Goal: Book appointment/travel/reservation

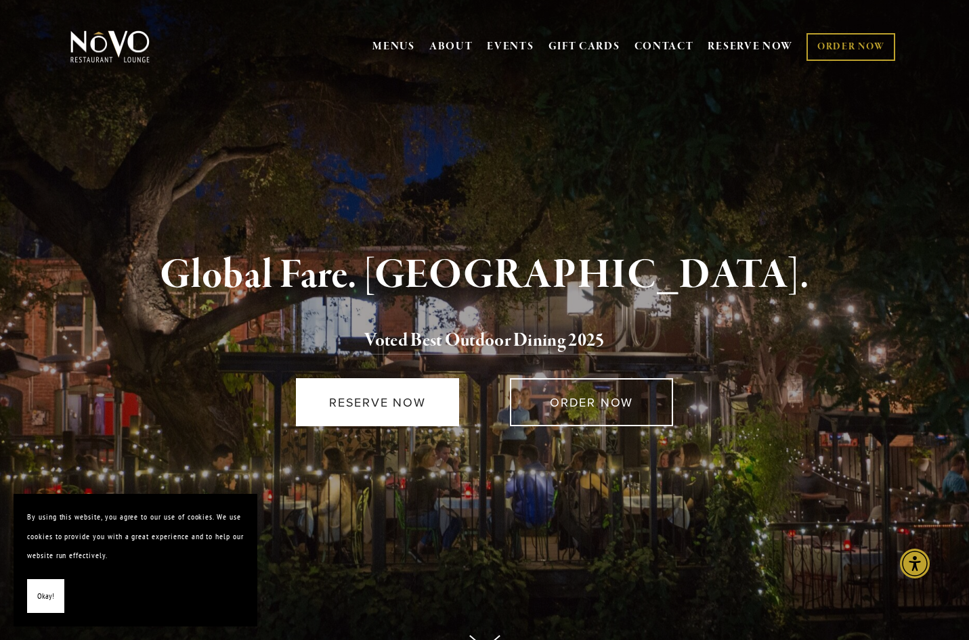
click at [403, 410] on link "RESERVE NOW" at bounding box center [377, 402] width 163 height 48
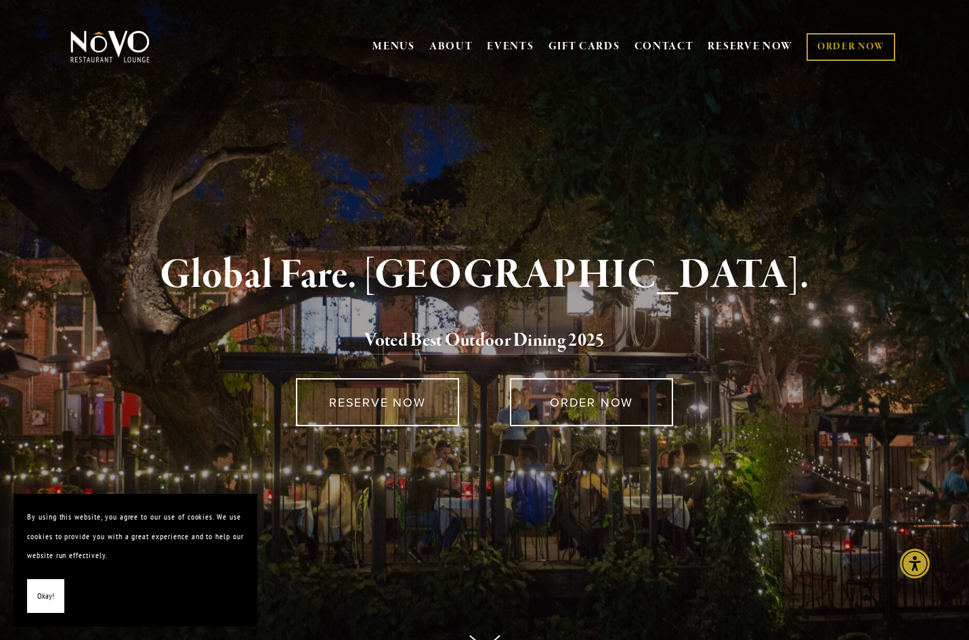
click at [812, 439] on div at bounding box center [484, 461] width 806 height 46
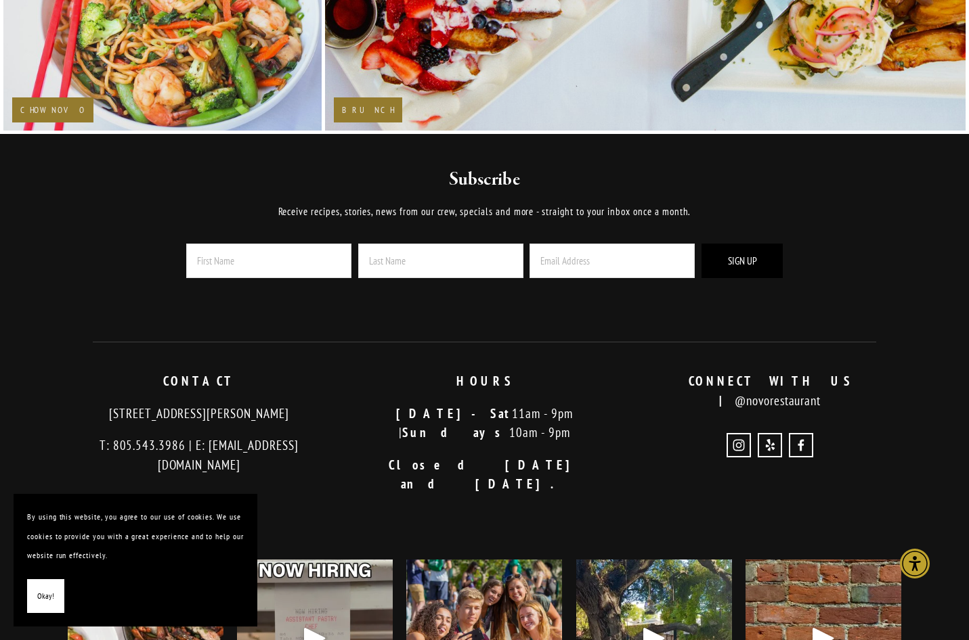
scroll to position [2566, 0]
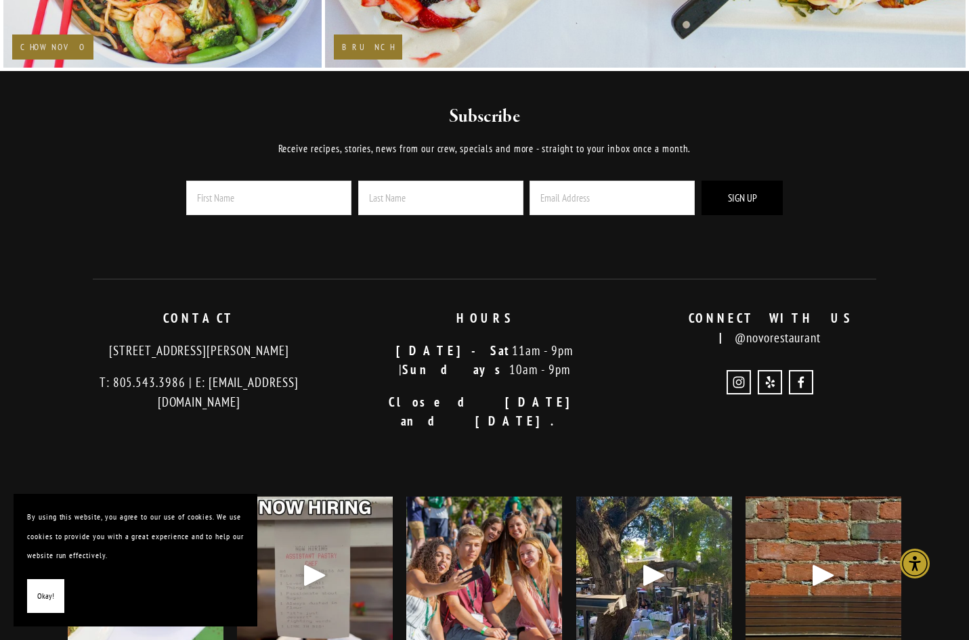
drag, startPoint x: 313, startPoint y: 349, endPoint x: 79, endPoint y: 347, distance: 234.2
click at [79, 347] on p "[STREET_ADDRESS][PERSON_NAME]" at bounding box center [199, 351] width 263 height 20
copy p "[STREET_ADDRESS][PERSON_NAME]"
click at [647, 370] on nav at bounding box center [769, 385] width 263 height 30
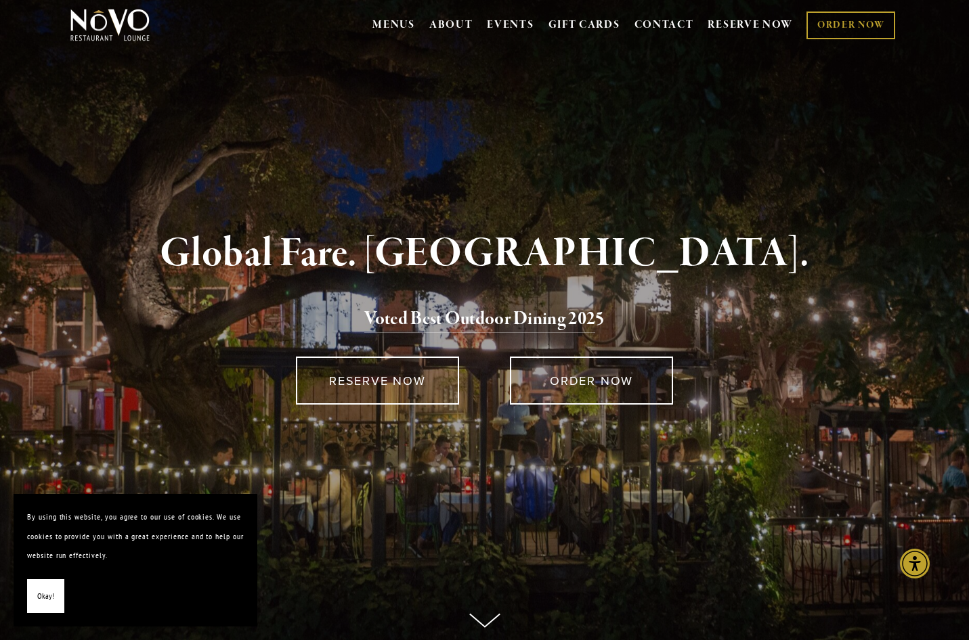
scroll to position [0, 0]
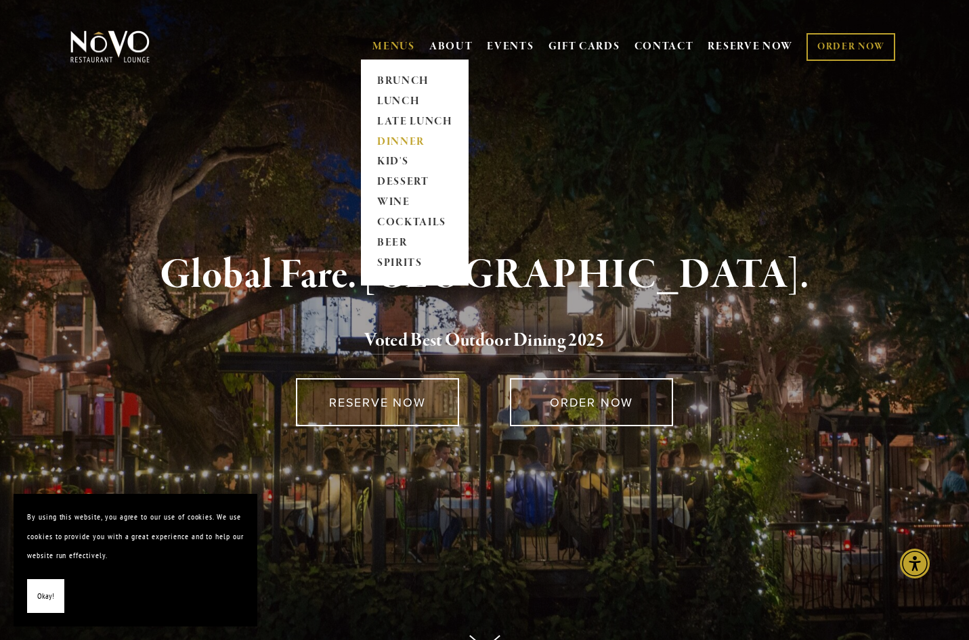
click at [403, 136] on link "DINNER" at bounding box center [414, 142] width 85 height 20
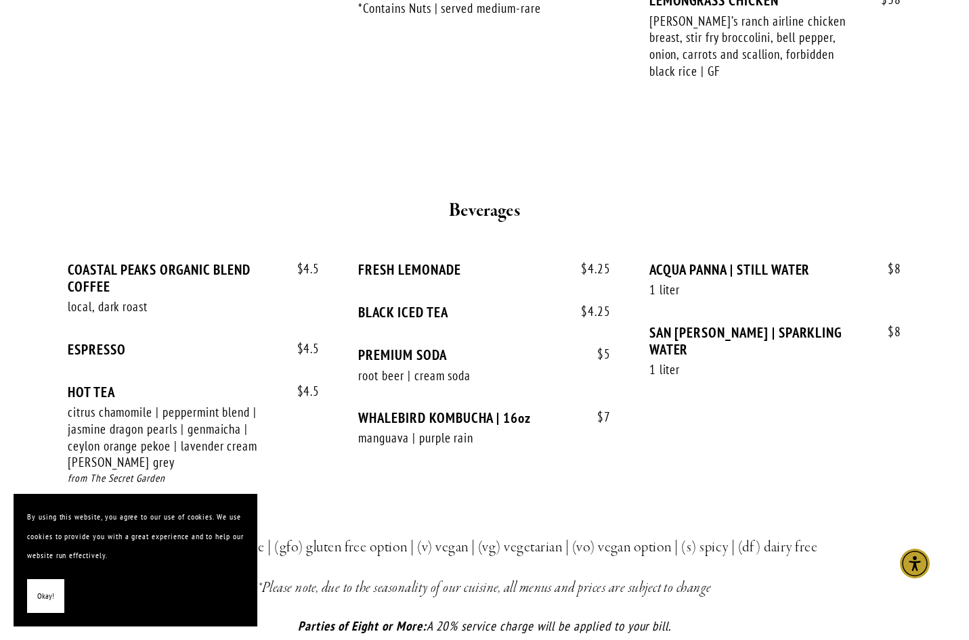
scroll to position [2437, 0]
